Goal: Task Accomplishment & Management: Use online tool/utility

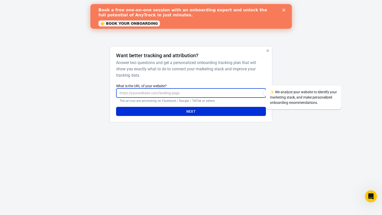
click at [142, 91] on input "What is the URL of your website?" at bounding box center [191, 92] width 150 height 9
paste input "https://edelsmidverhagen.com/"
type input "https://edelsmidverhagen.com/"
drag, startPoint x: 80, startPoint y: 103, endPoint x: 123, endPoint y: 117, distance: 44.4
click at [81, 104] on div at bounding box center [85, 86] width 41 height 80
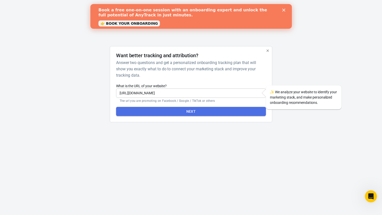
click at [179, 112] on button "Next" at bounding box center [191, 111] width 150 height 9
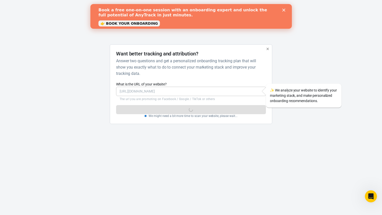
click at [281, 10] on div "Book a free one-on-one session with an onboarding expert and unlock the full po…" at bounding box center [191, 16] width 186 height 21
click at [283, 9] on icon "Close" at bounding box center [283, 10] width 3 height 3
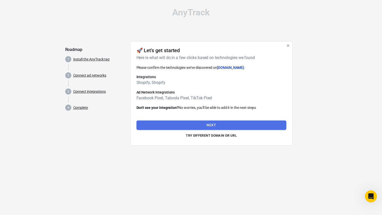
click at [208, 126] on button "Next" at bounding box center [212, 124] width 150 height 9
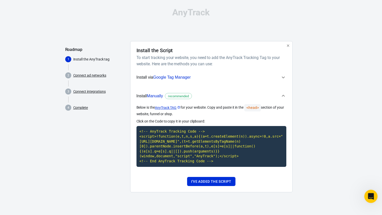
click at [370, 195] on icon "Open Intercom Messenger" at bounding box center [371, 196] width 8 height 8
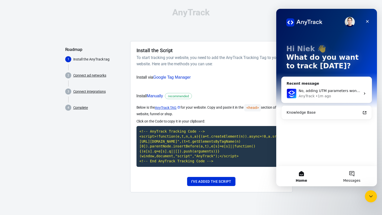
click at [351, 177] on button "Messages" at bounding box center [352, 176] width 50 height 20
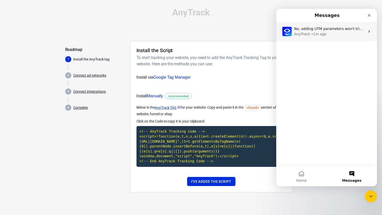
click at [321, 33] on div "• 1m ago" at bounding box center [318, 34] width 15 height 5
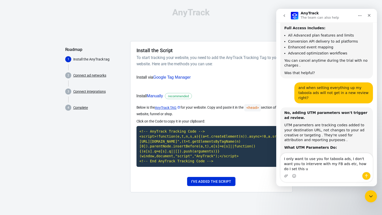
scroll to position [810, 0]
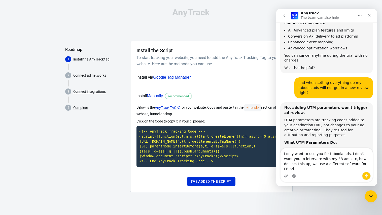
type textarea "I only want to use you for taboola ads, I don't want you to intervere with my F…"
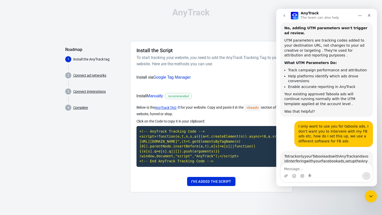
scroll to position [936, 0]
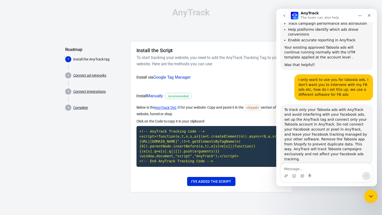
click at [366, 197] on div "Close Intercom Messenger" at bounding box center [371, 196] width 12 height 12
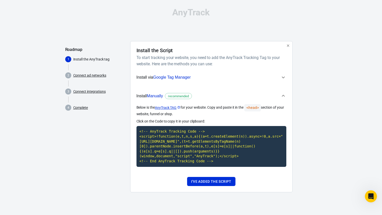
scroll to position [901, 0]
click at [168, 107] on link "AnyTrack TAG" at bounding box center [168, 107] width 26 height 5
click at [157, 97] on span "Manually" at bounding box center [155, 96] width 16 height 4
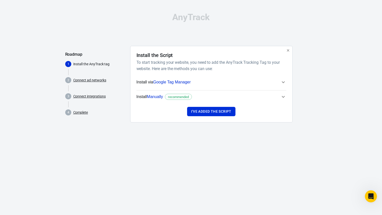
click at [157, 97] on span "Manually" at bounding box center [155, 97] width 16 height 4
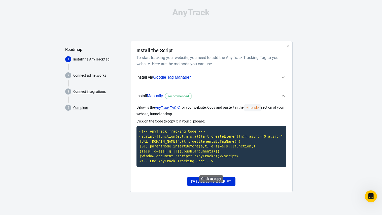
click at [201, 156] on code "<!-- AnyTrack Tracking Code --> <script>!function(e,t,n,s,a){(a=t.createElement…" at bounding box center [212, 146] width 150 height 41
click at [367, 195] on div "Open Intercom Messenger" at bounding box center [370, 195] width 17 height 17
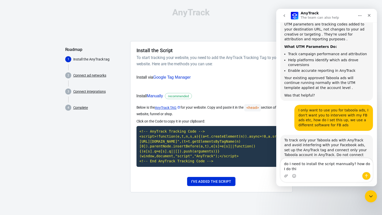
type textarea "do I need to install the script mannually? how do I do this"
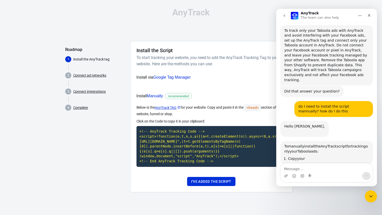
scroll to position [1032, 0]
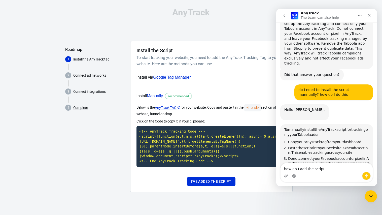
type textarea "how do I add the script?"
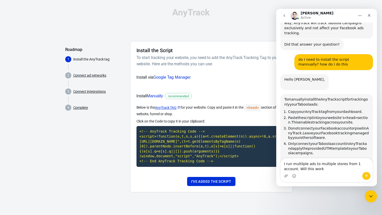
scroll to position [1081, 0]
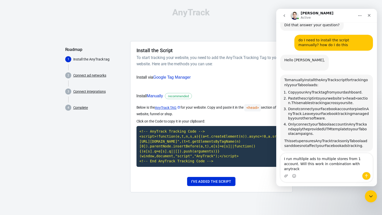
type textarea "I run multilple ads to multiple stores from 1 account. Will this work in combin…"
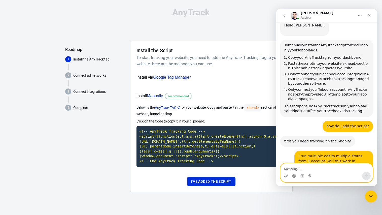
scroll to position [1118, 0]
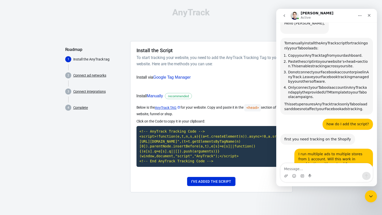
click at [297, 198] on link "https://readme.anytrack.io/docs/shopify#shopify-setup-guide" at bounding box center [304, 200] width 39 height 4
click at [228, 192] on div "Install the Script To start tracking your website, you need to add the AnyTrack…" at bounding box center [211, 116] width 163 height 151
click at [224, 186] on button "I've added the script" at bounding box center [211, 181] width 48 height 9
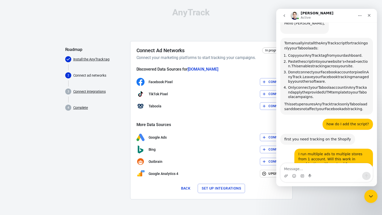
click at [369, 195] on icon "Close Intercom Messenger" at bounding box center [371, 196] width 6 height 6
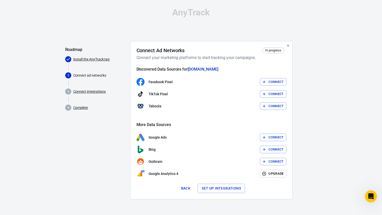
click at [278, 107] on button "Connect" at bounding box center [273, 106] width 26 height 8
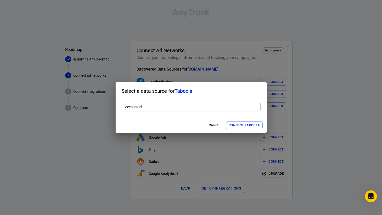
click at [209, 105] on input "Account Id" at bounding box center [191, 106] width 139 height 9
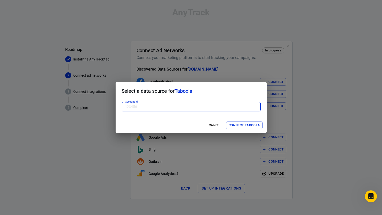
paste input "1900899"
type input "1900899"
click at [171, 120] on div "Cancel Connect Taboola" at bounding box center [191, 125] width 151 height 16
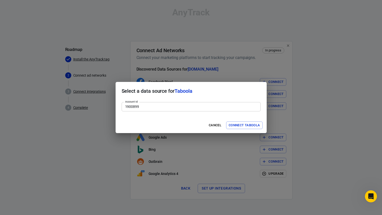
click at [247, 125] on button "Connect Taboola" at bounding box center [244, 126] width 37 height 8
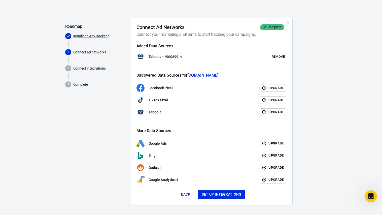
scroll to position [26, 0]
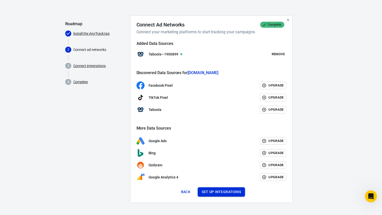
drag, startPoint x: 230, startPoint y: 193, endPoint x: 236, endPoint y: 193, distance: 5.6
click at [231, 193] on button "Set up integrations" at bounding box center [221, 191] width 47 height 9
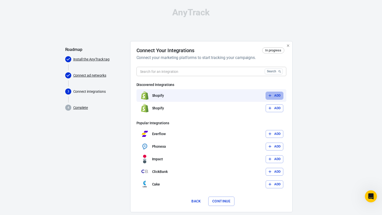
click at [278, 97] on button "Add" at bounding box center [275, 96] width 18 height 8
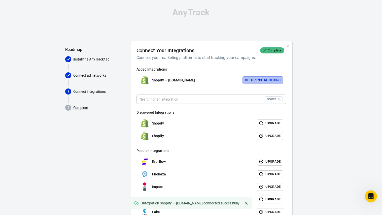
click at [264, 81] on button "Setup Instructions" at bounding box center [263, 80] width 41 height 8
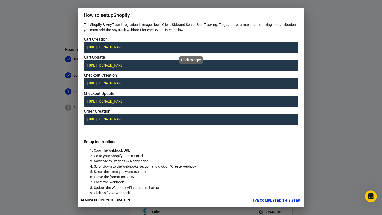
click at [150, 47] on code "https://t1.anytrack.io/I899oet6/collect/shopify-edelsmidverhagencom" at bounding box center [191, 47] width 215 height 11
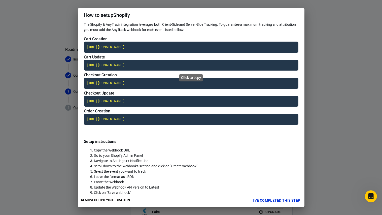
click at [119, 63] on code "https://t1.anytrack.io/I899oet6/collect/shopify-edelsmidverhagencom" at bounding box center [191, 65] width 215 height 11
click at [121, 85] on code "https://t1.anytrack.io/I899oet6/collect/shopify-edelsmidverhagencom" at bounding box center [191, 83] width 215 height 11
click at [131, 101] on code "https://t1.anytrack.io/I899oet6/collect/shopify-edelsmidverhagencom" at bounding box center [191, 101] width 215 height 11
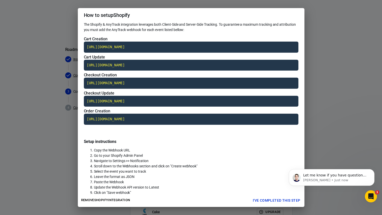
scroll to position [1140, 0]
click at [143, 119] on code "https://t1.anytrack.io/I899oet6/collect/shopify-edelsmidverhagencom" at bounding box center [191, 119] width 215 height 11
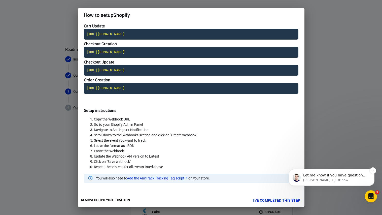
scroll to position [34, 0]
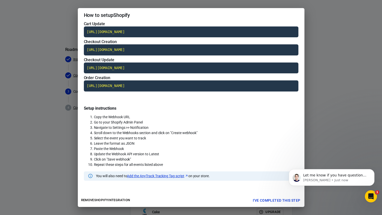
click at [174, 177] on link "Add the AnyTrack Tracking Tag script" at bounding box center [157, 175] width 61 height 5
click at [269, 200] on button "I've completed this step" at bounding box center [277, 200] width 52 height 9
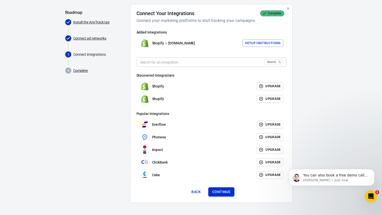
scroll to position [1166, 0]
click at [223, 192] on button "Continue" at bounding box center [221, 191] width 26 height 9
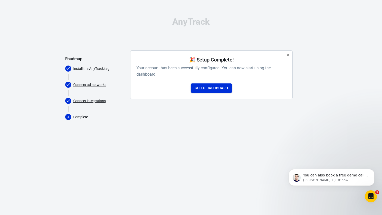
click at [213, 89] on link "Go to Dashboard" at bounding box center [212, 87] width 42 height 9
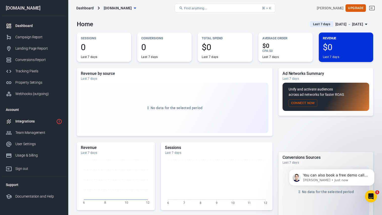
click at [30, 121] on div "Integrations" at bounding box center [34, 121] width 39 height 5
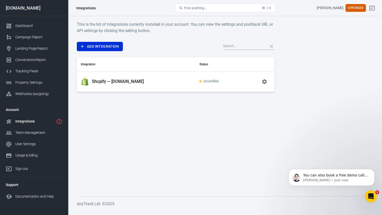
click at [265, 81] on icon "button" at bounding box center [265, 82] width 6 height 6
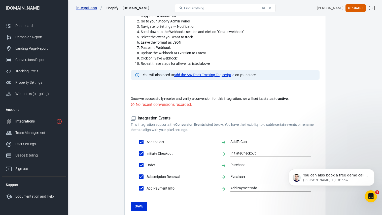
scroll to position [205, 0]
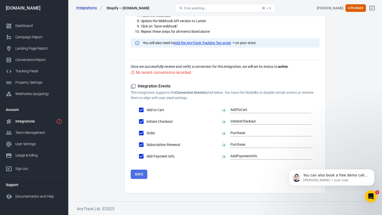
click at [136, 171] on button "Save" at bounding box center [139, 174] width 17 height 9
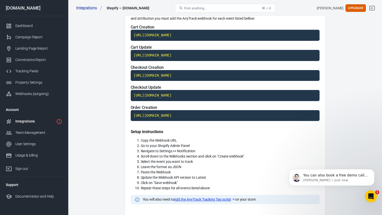
scroll to position [38, 0]
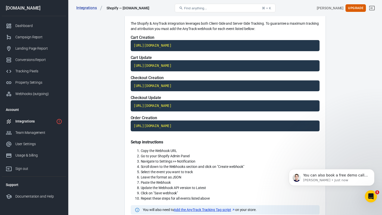
click at [30, 122] on div "Integrations" at bounding box center [34, 121] width 39 height 5
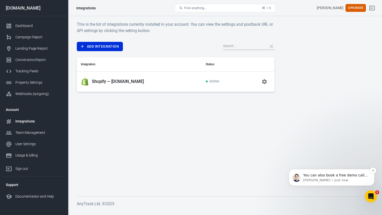
click at [343, 177] on p "You can also book a free demo call: Reserve your spot for an eCommerce demo of …" at bounding box center [336, 175] width 65 height 5
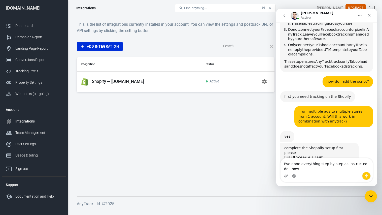
scroll to position [1177, 0]
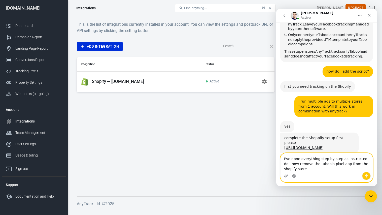
type textarea "I've done everything step by step as instructed, do I now remove the taboola pi…"
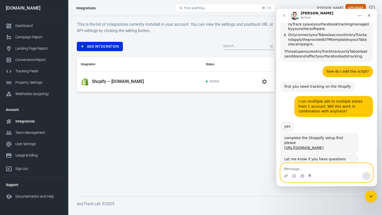
scroll to position [1197, 0]
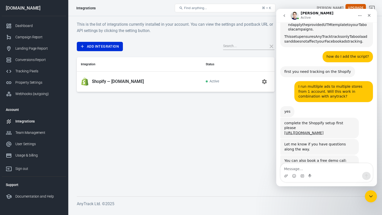
click at [140, 123] on main "This is the list of integrations currently installed in your account. You can v…" at bounding box center [225, 104] width 297 height 167
click at [373, 194] on icon "Close Intercom Messenger" at bounding box center [371, 196] width 6 height 6
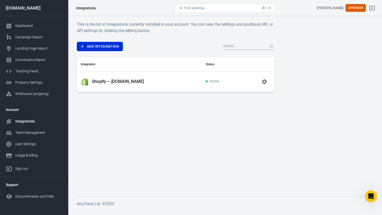
click at [132, 120] on main "This is the list of integrations currently installed in your account. You can v…" at bounding box center [225, 104] width 297 height 167
click at [37, 73] on div "Tracking Pixels" at bounding box center [38, 71] width 47 height 5
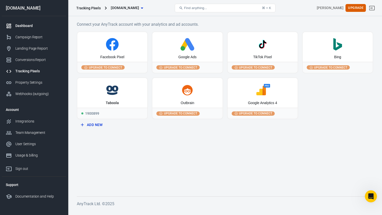
click at [38, 25] on div "Dashboard" at bounding box center [38, 25] width 47 height 5
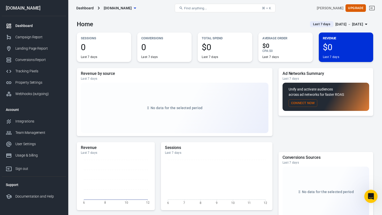
click at [367, 196] on icon "Open Intercom Messenger" at bounding box center [371, 196] width 8 height 8
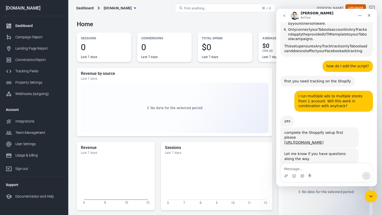
scroll to position [1197, 0]
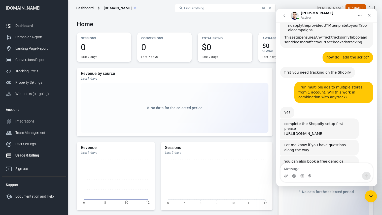
click at [26, 159] on link "Usage & billing" at bounding box center [34, 155] width 65 height 11
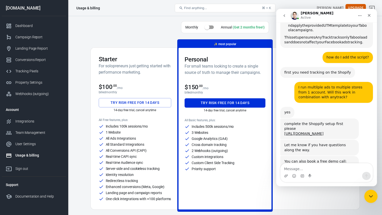
click at [371, 191] on div "Close Intercom Messenger" at bounding box center [371, 196] width 12 height 12
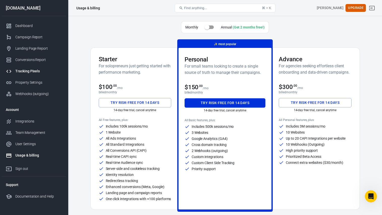
click at [37, 70] on div "Tracking Pixels" at bounding box center [38, 71] width 47 height 5
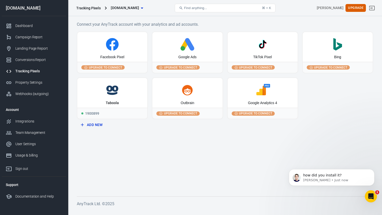
scroll to position [1212, 0]
click at [328, 177] on p "how did you install it?" at bounding box center [336, 175] width 65 height 5
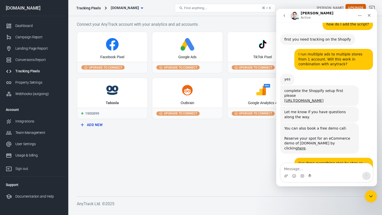
scroll to position [1232, 0]
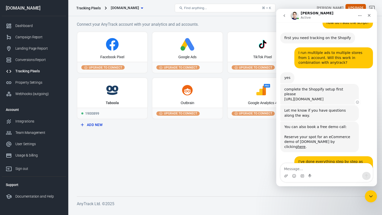
click at [308, 97] on link "https://readme.anytrack.io/docs/shopify#shopify-setup-guide" at bounding box center [304, 99] width 39 height 4
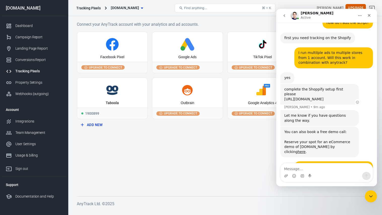
scroll to position [1229, 0]
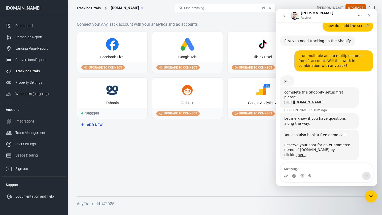
drag, startPoint x: 316, startPoint y: 148, endPoint x: 295, endPoint y: 149, distance: 21.2
click at [295, 209] on div "GTM, script in head, an app?" at bounding box center [310, 211] width 50 height 5
copy div "script in head"
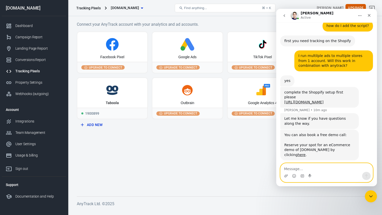
click at [295, 165] on textarea "Message…" at bounding box center [327, 167] width 92 height 9
paste textarea "script in head"
click at [312, 169] on textarea "script in head" at bounding box center [327, 167] width 92 height 9
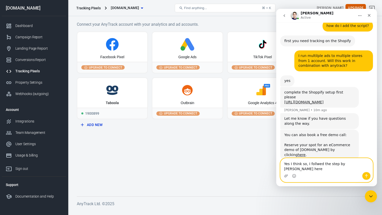
type textarea "Yes I think so, I follwed the step by step guide here"
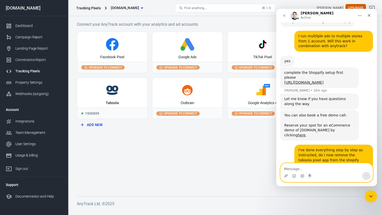
scroll to position [1249, 0]
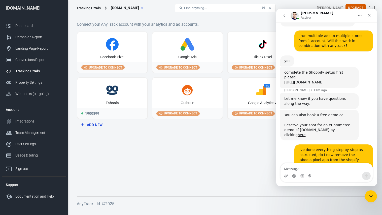
click at [154, 166] on main "Connect your AnyTrack account with your analytics and ad accounts. Facebook Pix…" at bounding box center [225, 104] width 297 height 167
click at [373, 199] on div "Close Intercom Messenger" at bounding box center [371, 196] width 12 height 12
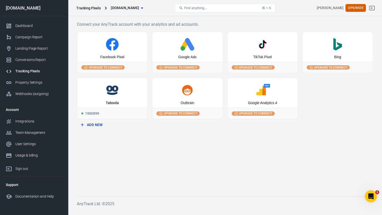
click at [145, 9] on icon "button" at bounding box center [142, 8] width 6 height 6
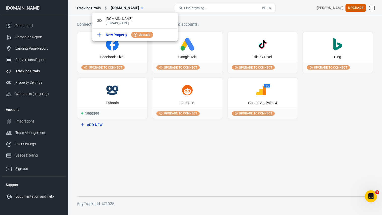
click at [158, 9] on div at bounding box center [191, 107] width 382 height 215
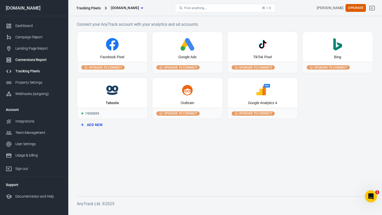
click at [37, 60] on div "Conversions Report" at bounding box center [38, 59] width 47 height 5
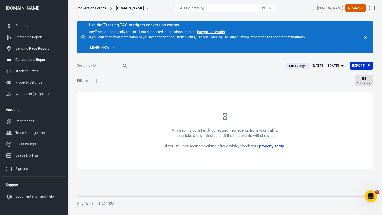
click at [35, 49] on div "Landing Page Report" at bounding box center [38, 48] width 47 height 5
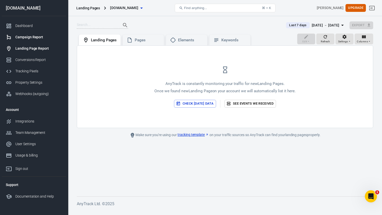
click at [34, 40] on div "Campaign Report" at bounding box center [38, 37] width 47 height 5
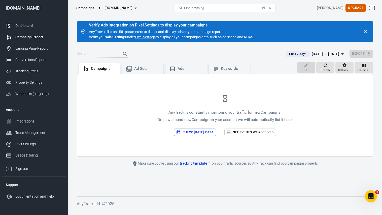
click at [27, 27] on div "Dashboard" at bounding box center [38, 25] width 47 height 5
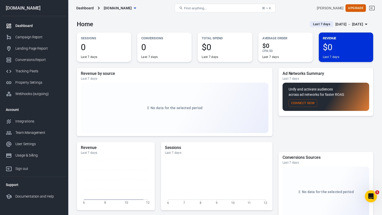
click at [39, 6] on div "[DOMAIN_NAME]" at bounding box center [34, 8] width 65 height 5
click at [86, 10] on div "Dashboard" at bounding box center [84, 8] width 17 height 5
click at [89, 6] on div "Dashboard" at bounding box center [84, 8] width 17 height 5
click at [86, 9] on div "Dashboard" at bounding box center [84, 8] width 17 height 5
drag, startPoint x: 88, startPoint y: 8, endPoint x: 131, endPoint y: 7, distance: 42.1
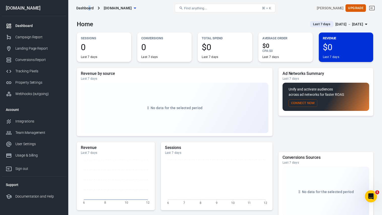
click at [93, 9] on div "Dashboard edelsmidverhagen.com" at bounding box center [123, 8] width 99 height 12
click at [132, 7] on span "[DOMAIN_NAME]" at bounding box center [118, 8] width 28 height 6
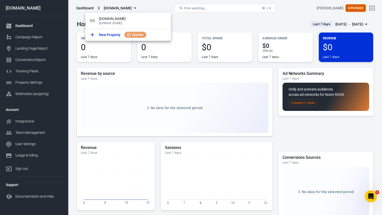
click at [135, 7] on div at bounding box center [191, 107] width 382 height 215
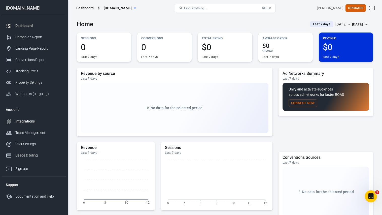
click at [26, 123] on div "Integrations" at bounding box center [38, 121] width 47 height 5
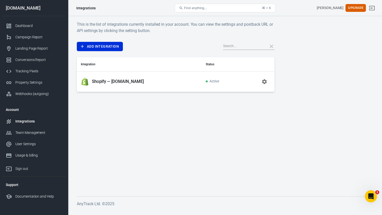
click at [130, 81] on p "Shopify — edelsmidverhagen.com" at bounding box center [118, 81] width 52 height 5
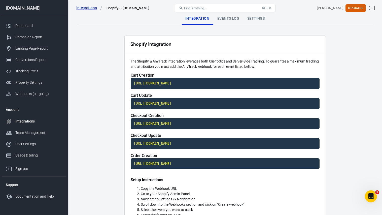
click at [119, 117] on main "Integration Events Log Settings Shopify Integration The Shopify & AnyTrack inte…" at bounding box center [225, 205] width 297 height 385
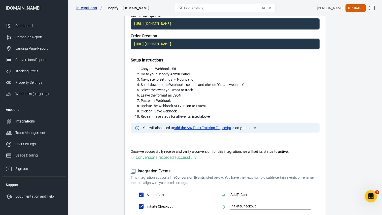
scroll to position [205, 0]
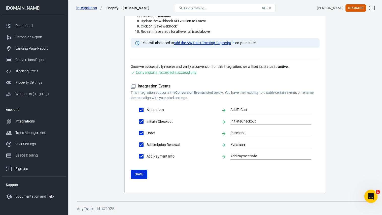
click at [373, 196] on icon "Open Intercom Messenger" at bounding box center [371, 196] width 8 height 8
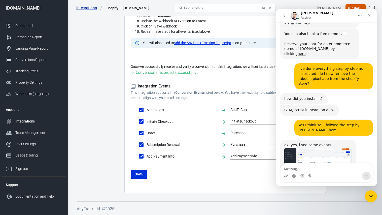
scroll to position [1326, 0]
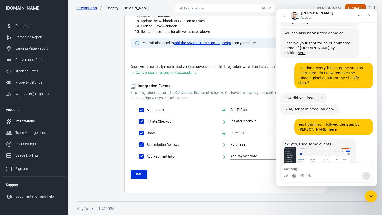
click at [330, 147] on img "Jose says…" at bounding box center [319, 180] width 68 height 67
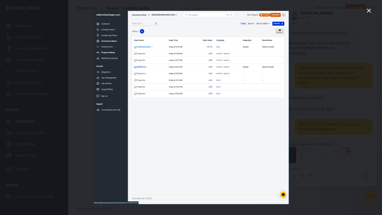
click at [331, 106] on div "Intercom messenger" at bounding box center [191, 107] width 382 height 215
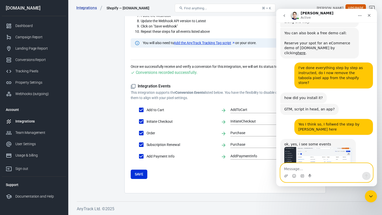
click at [305, 168] on textarea "Message…" at bounding box center [327, 167] width 92 height 9
type textarea "So everything is done correctly?"
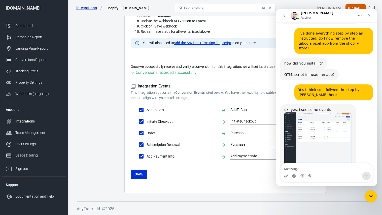
scroll to position [1356, 0]
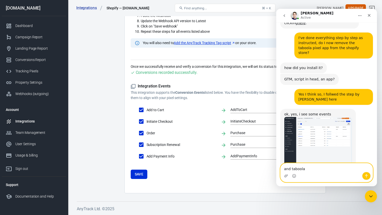
type textarea "and taboola?"
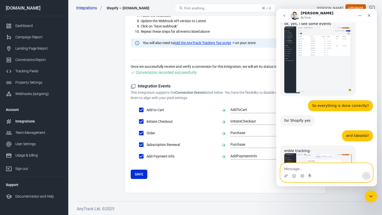
scroll to position [1453, 0]
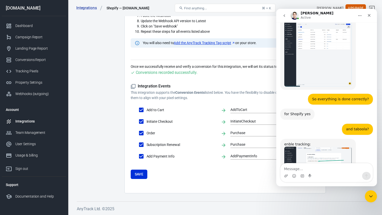
click at [335, 147] on img "Jose says…" at bounding box center [319, 180] width 68 height 67
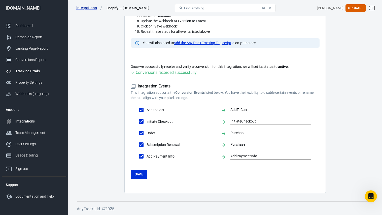
click at [34, 70] on div "Tracking Pixels" at bounding box center [38, 71] width 47 height 5
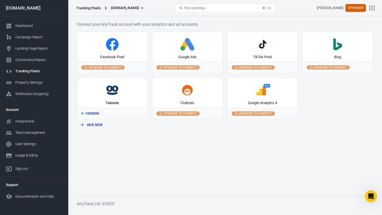
click at [132, 99] on div "Taboola" at bounding box center [112, 93] width 70 height 30
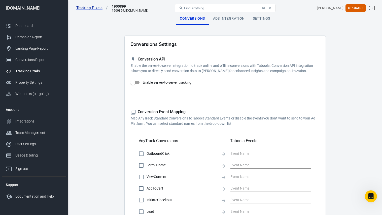
checkbox input "true"
type input "view_content"
checkbox input "true"
type input "form_submit"
checkbox input "true"
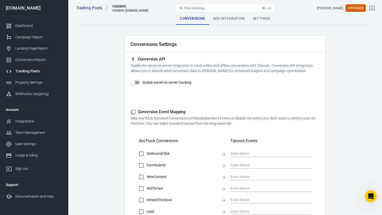
type input "view_content"
checkbox input "true"
type input "add_to_cart"
checkbox input "true"
type input "start_checkout"
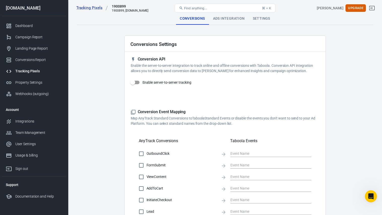
checkbox input "true"
type input "lead"
checkbox input "true"
type input "complete_registration"
checkbox input "true"
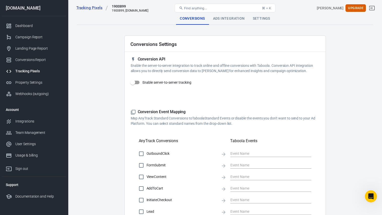
type input "make_purchase"
checkbox input "true"
type input "add_payment_info"
click at [135, 83] on input "Enable server-to-server tracking" at bounding box center [132, 83] width 29 height 10
checkbox input "false"
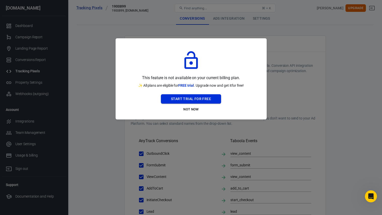
click at [180, 99] on button "Start Trial For Free" at bounding box center [191, 98] width 60 height 9
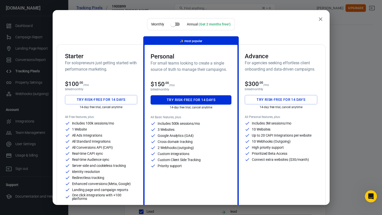
click at [281, 102] on button "Try risk-free for 14 days" at bounding box center [281, 99] width 73 height 9
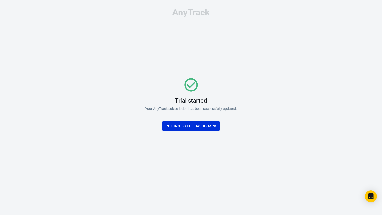
click at [210, 127] on button "Return To the dashboard" at bounding box center [191, 126] width 58 height 9
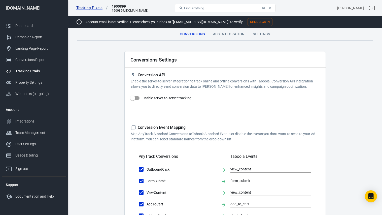
click at [133, 98] on input "Enable server-to-server tracking" at bounding box center [132, 98] width 29 height 10
checkbox input "true"
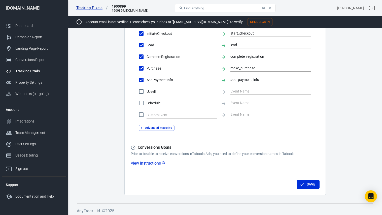
scroll to position [202, 0]
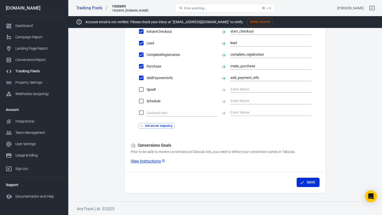
click at [317, 185] on button "Save" at bounding box center [308, 182] width 23 height 9
click at [371, 198] on icon "Open Intercom Messenger" at bounding box center [371, 196] width 7 height 7
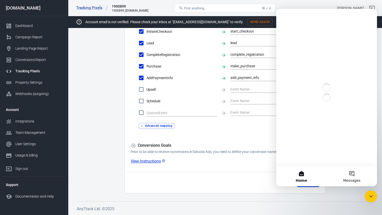
scroll to position [0, 0]
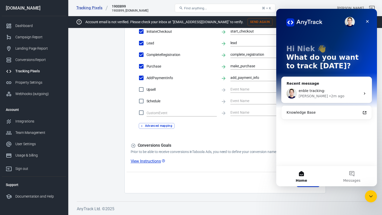
click at [333, 94] on div "Jose • 2m ago" at bounding box center [330, 96] width 62 height 5
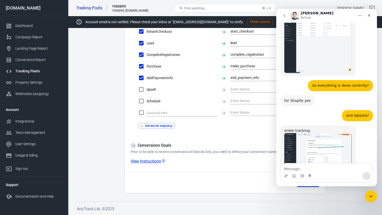
scroll to position [1386, 0]
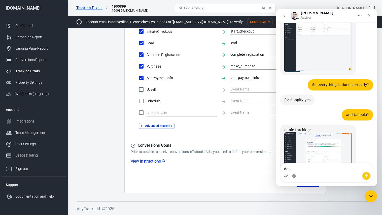
type textarea "done"
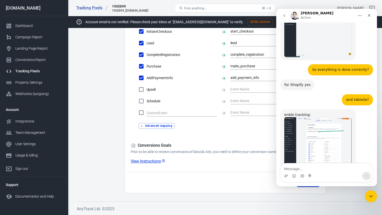
scroll to position [1407, 0]
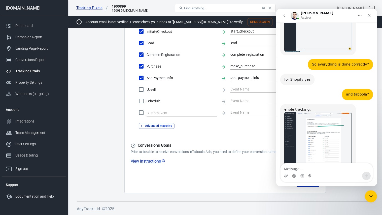
click at [312, 209] on link "https://readme.anytrack.io/docs/taboola" at bounding box center [306, 213] width 42 height 9
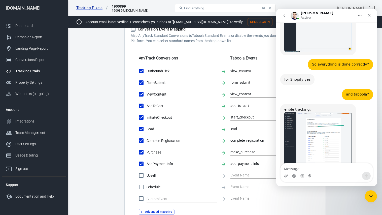
scroll to position [118, 0]
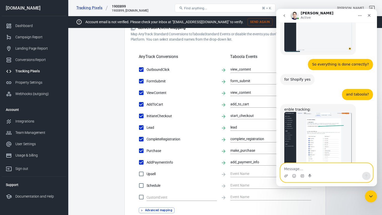
click at [315, 168] on textarea "Message…" at bounding box center [327, 167] width 92 height 9
type textarea "So I do need to edit my live ads to ad the UTM link?"
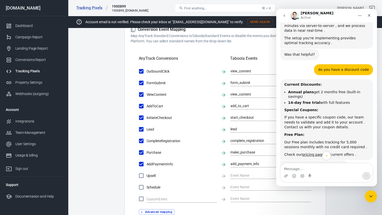
scroll to position [638, 0]
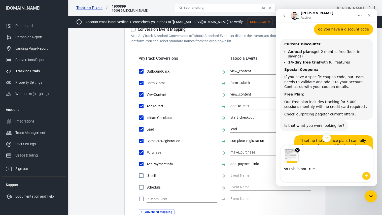
type textarea "so this is not true?"
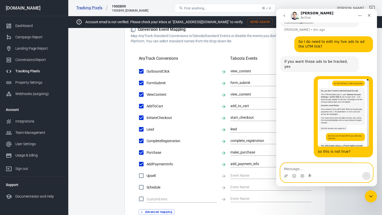
scroll to position [1603, 0]
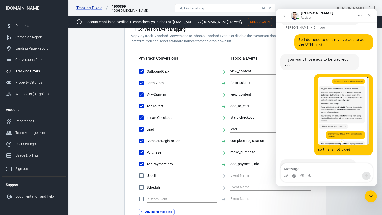
click at [317, 167] on img "Add utm parameters in backstage" at bounding box center [319, 184] width 68 height 35
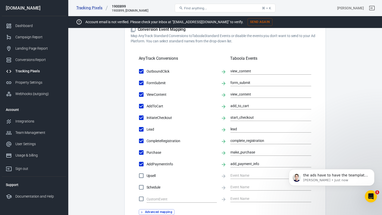
scroll to position [1606, 0]
click at [367, 194] on icon "Open Intercom Messenger" at bounding box center [371, 196] width 8 height 8
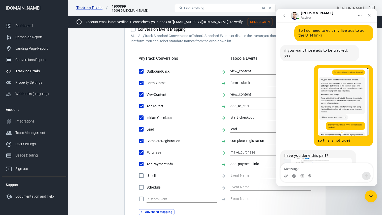
click at [348, 158] on img "Add utm parameters in backstage" at bounding box center [319, 175] width 68 height 35
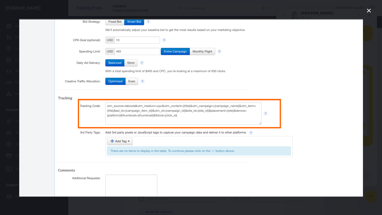
scroll to position [0, 0]
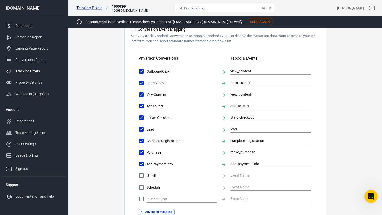
click at [373, 196] on icon "Open Intercom Messenger" at bounding box center [371, 196] width 8 height 8
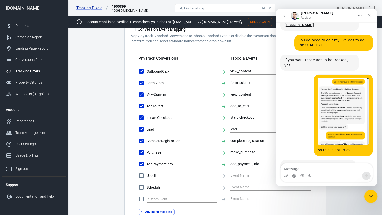
scroll to position [1598, 0]
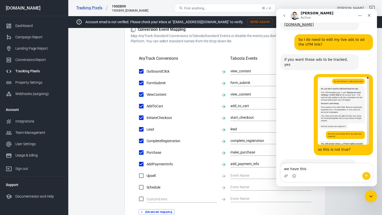
type textarea "we have this"
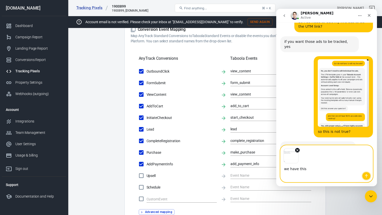
click at [367, 175] on icon "Send a message…" at bounding box center [367, 175] width 3 height 3
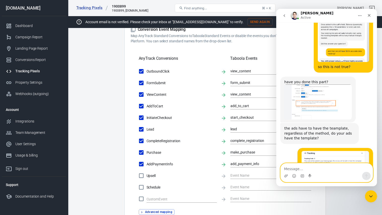
scroll to position [1686, 0]
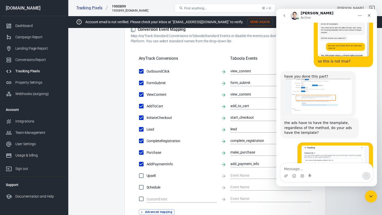
click at [320, 209] on link "https://readme.anytrack.io/docs/taboola#step-4-create-a-taboola-campaign" at bounding box center [307, 213] width 44 height 9
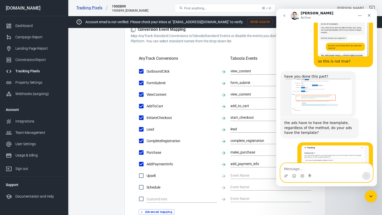
click at [306, 165] on textarea "Message…" at bounding box center [327, 167] width 92 height 9
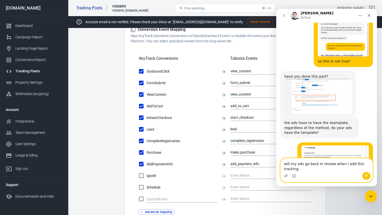
scroll to position [1691, 0]
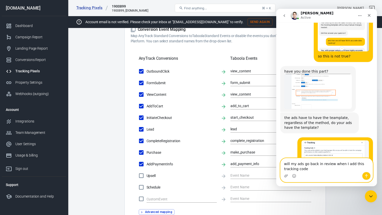
type textarea "will my ads go back in review when I add this tracking code?"
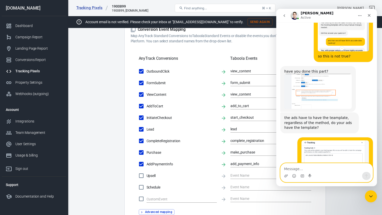
scroll to position [1706, 0]
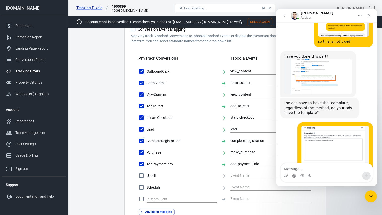
click at [328, 189] on link "https://readme.anytrack.io/docs/taboola#step-4-create-a-taboola-campaign" at bounding box center [307, 193] width 44 height 9
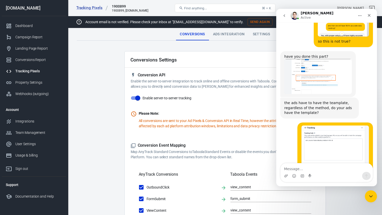
click at [36, 71] on div "Tracking Pixels" at bounding box center [38, 71] width 47 height 5
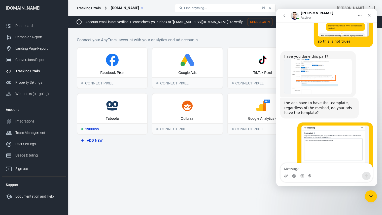
click at [117, 110] on icon at bounding box center [112, 106] width 66 height 13
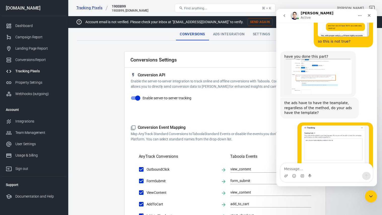
click at [236, 36] on div "Ads Integration" at bounding box center [229, 34] width 40 height 12
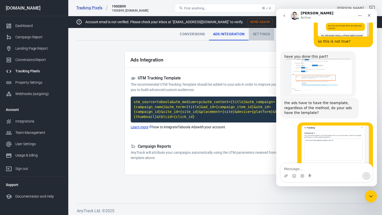
click at [260, 36] on div "Settings" at bounding box center [261, 34] width 25 height 12
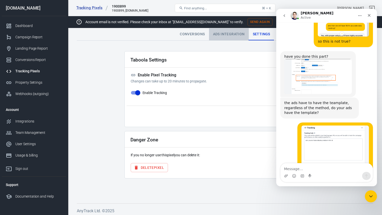
click at [229, 36] on div "Ads Integration" at bounding box center [229, 34] width 40 height 12
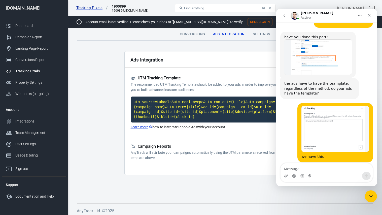
scroll to position [1706, 0]
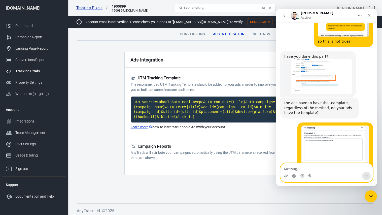
click at [311, 167] on textarea "Message…" at bounding box center [327, 167] width 92 height 9
type textarea "?"
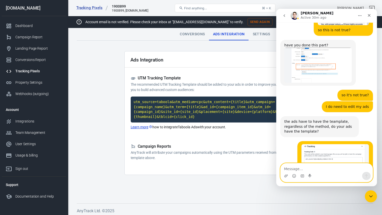
scroll to position [1748, 0]
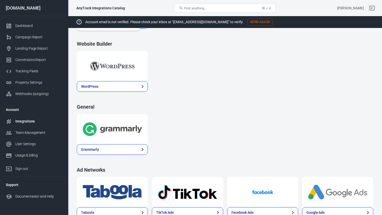
scroll to position [743, 0]
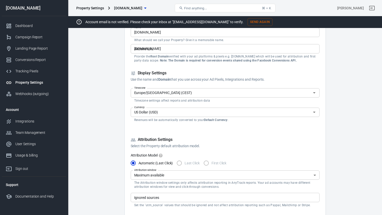
scroll to position [41, 0]
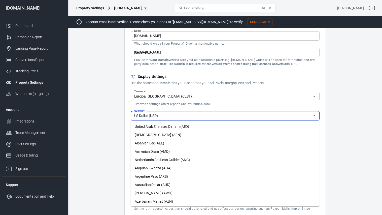
click at [155, 117] on input "US Dollar (USD)" at bounding box center [221, 116] width 178 height 6
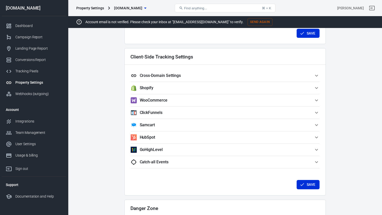
scroll to position [426, 0]
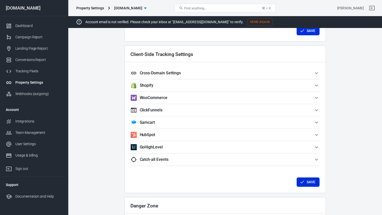
click at [158, 86] on span "Shopify" at bounding box center [222, 85] width 183 height 6
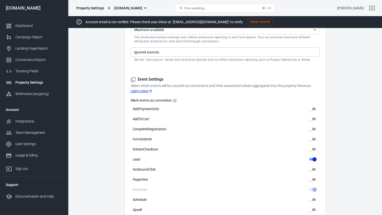
scroll to position [0, 0]
